Goal: Task Accomplishment & Management: Use online tool/utility

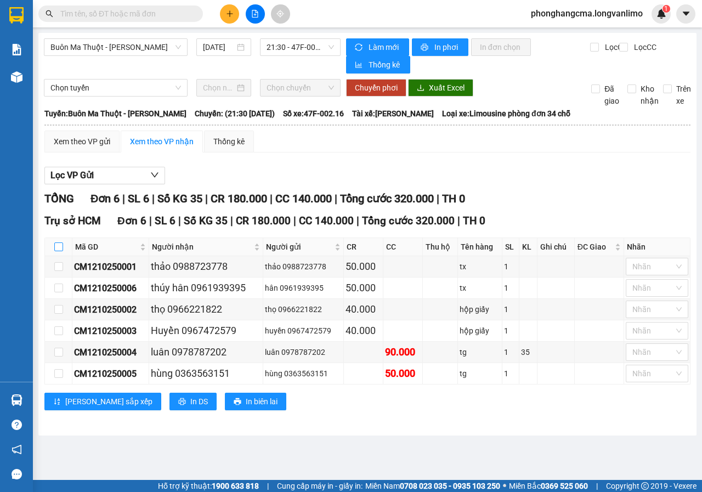
click at [61, 246] on input "checkbox" at bounding box center [58, 247] width 9 height 9
checkbox input "true"
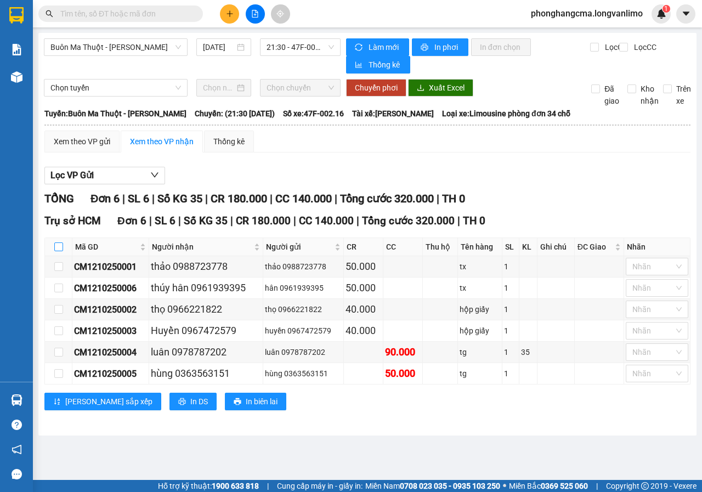
checkbox input "true"
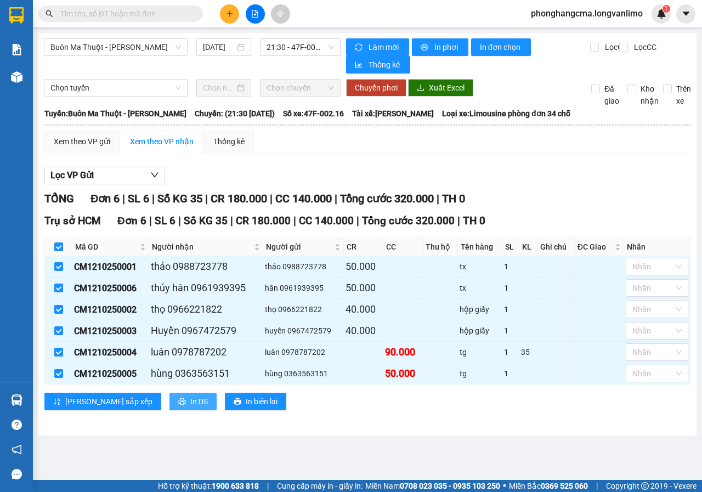
click at [190, 402] on span "In DS" at bounding box center [199, 402] width 18 height 12
